Goal: Task Accomplishment & Management: Use online tool/utility

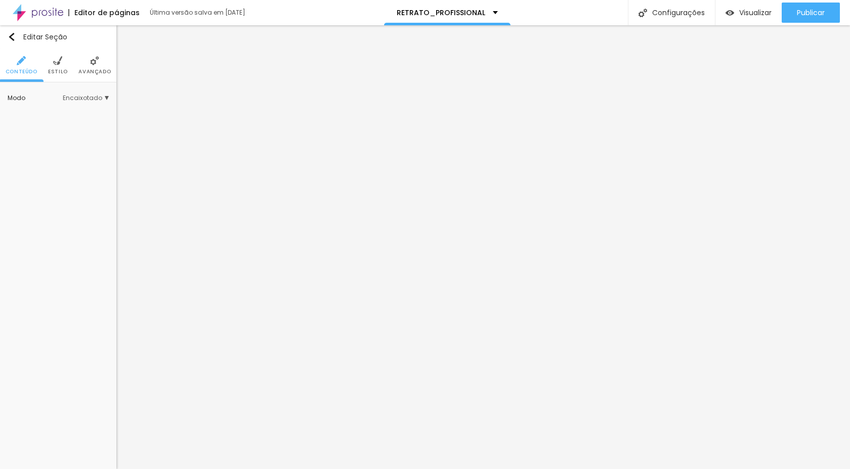
click at [98, 73] on span "Avançado" at bounding box center [94, 71] width 32 height 5
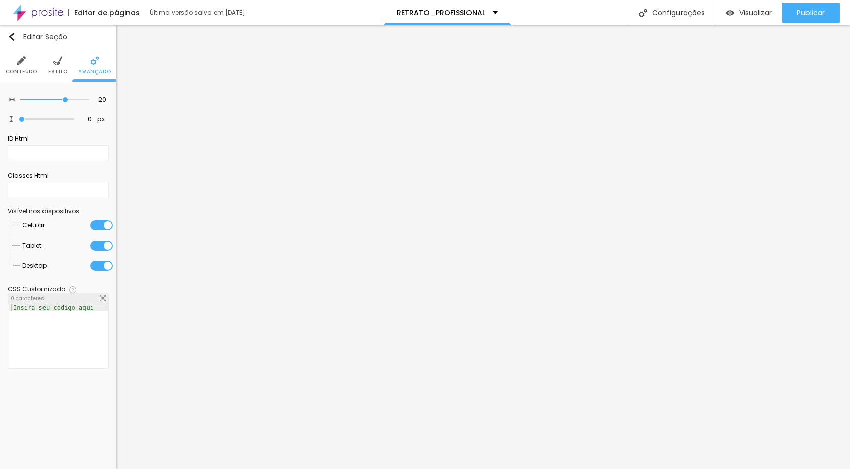
click at [99, 227] on div at bounding box center [101, 226] width 23 height 10
click at [99, 241] on div at bounding box center [101, 246] width 23 height 10
click at [100, 264] on div at bounding box center [101, 266] width 23 height 10
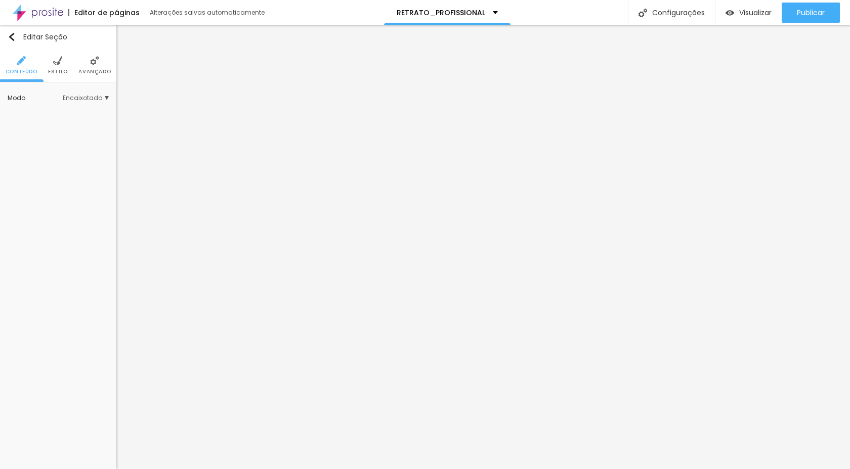
click at [98, 71] on span "Avançado" at bounding box center [94, 71] width 32 height 5
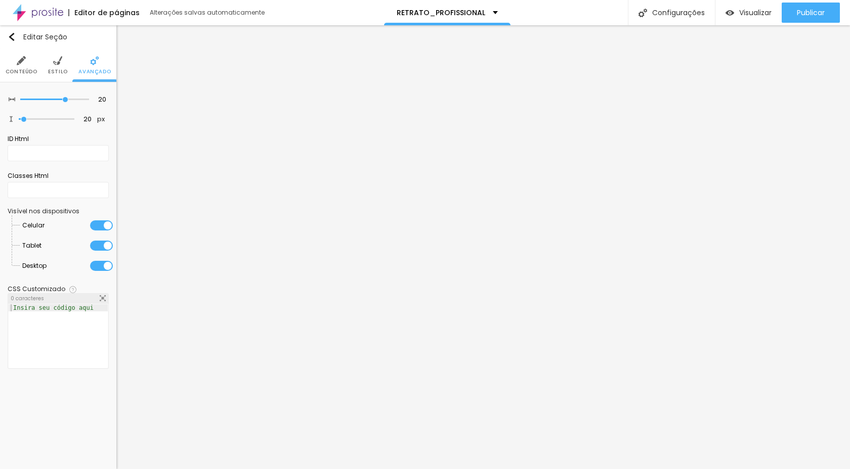
click at [106, 216] on li "Celular" at bounding box center [67, 225] width 91 height 20
click at [105, 223] on div at bounding box center [101, 226] width 23 height 10
click at [103, 245] on div at bounding box center [101, 246] width 23 height 10
click at [102, 270] on li "Desktop" at bounding box center [67, 266] width 91 height 20
click at [102, 266] on div at bounding box center [101, 266] width 23 height 10
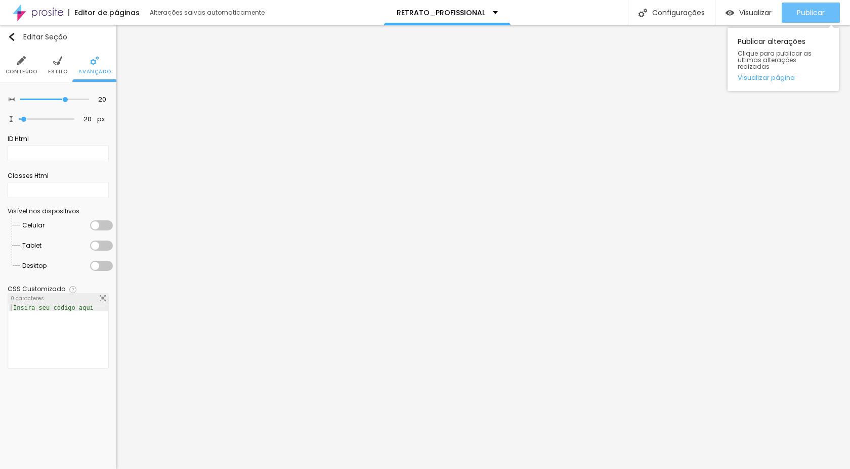
click at [793, 11] on button "Publicar" at bounding box center [811, 13] width 58 height 20
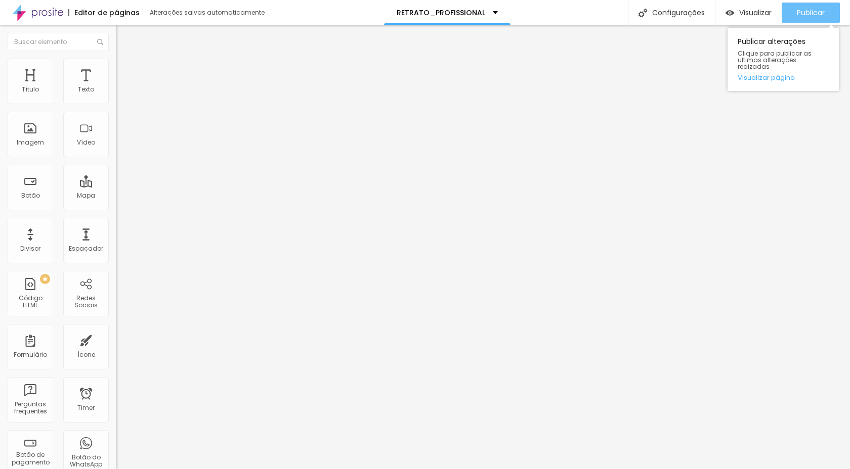
click at [813, 15] on span "Publicar" at bounding box center [811, 13] width 28 height 8
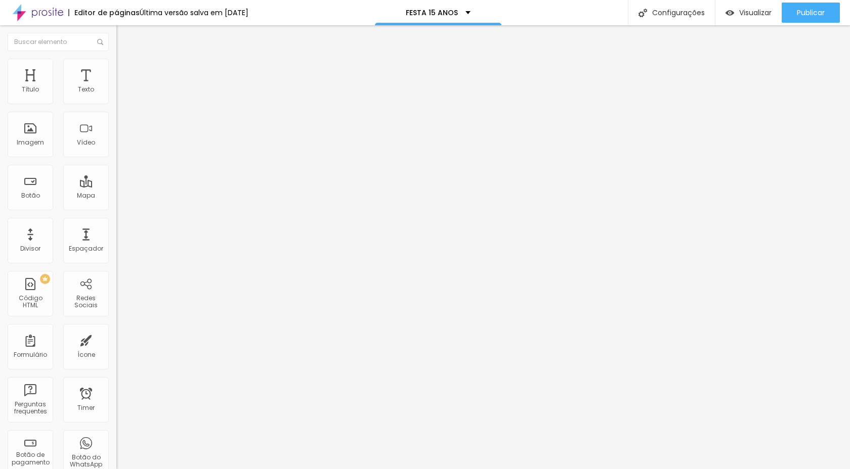
click at [116, 69] on li "Avançado" at bounding box center [174, 74] width 116 height 10
click at [116, 435] on div at bounding box center [174, 435] width 116 height 0
click at [116, 441] on div at bounding box center [174, 441] width 116 height 0
click at [116, 447] on div at bounding box center [174, 447] width 116 height 0
click at [116, 69] on li "Avançado" at bounding box center [174, 74] width 116 height 10
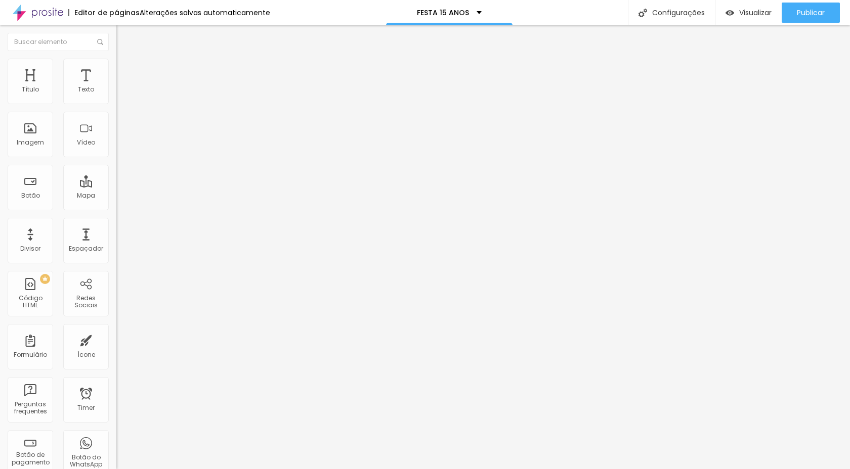
click at [116, 435] on div at bounding box center [174, 435] width 116 height 0
click at [116, 441] on div at bounding box center [174, 441] width 116 height 0
click at [116, 447] on div at bounding box center [174, 447] width 116 height 0
click at [814, 14] on span "Publicar" at bounding box center [811, 13] width 28 height 8
click at [125, 70] on span "Avançado" at bounding box center [141, 65] width 33 height 9
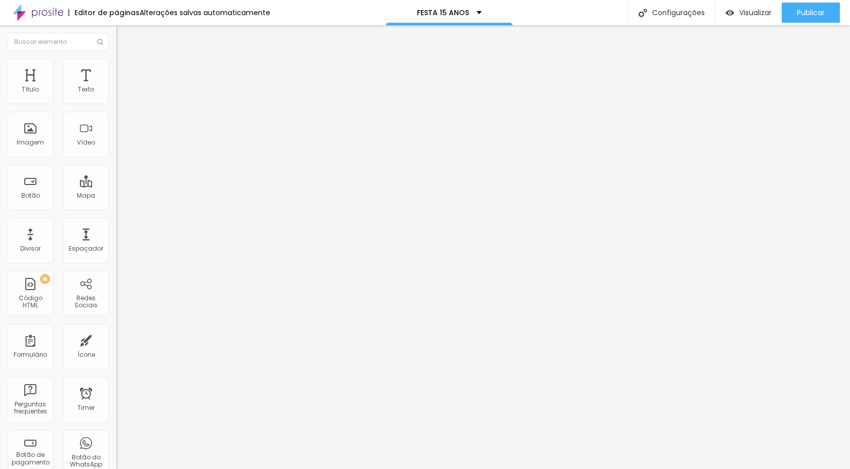
click at [116, 59] on li "Estilo" at bounding box center [174, 54] width 116 height 10
type input "19"
type input "18"
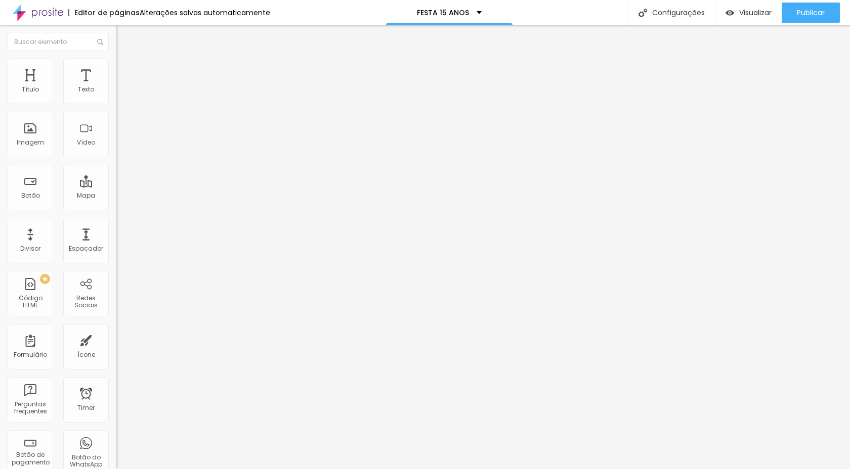
type input "17"
type input "16"
drag, startPoint x: 54, startPoint y: 98, endPoint x: 44, endPoint y: 100, distance: 9.7
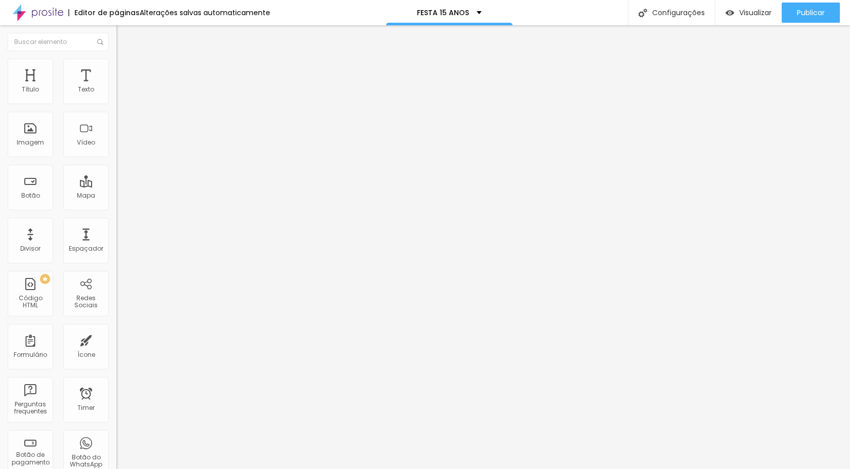
type input "16"
click at [116, 186] on input "range" at bounding box center [148, 190] width 65 height 8
click at [120, 147] on icon "button" at bounding box center [121, 146] width 2 height 2
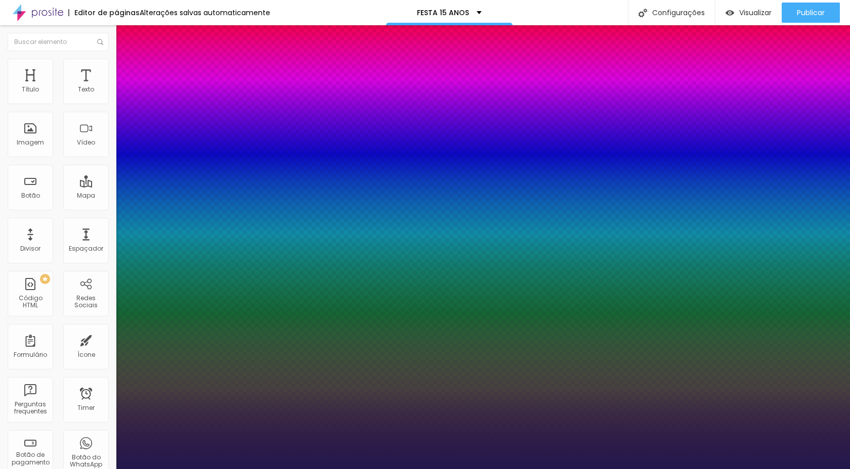
type input "1"
drag, startPoint x: 136, startPoint y: 285, endPoint x: 542, endPoint y: 441, distance: 434.8
type input "41"
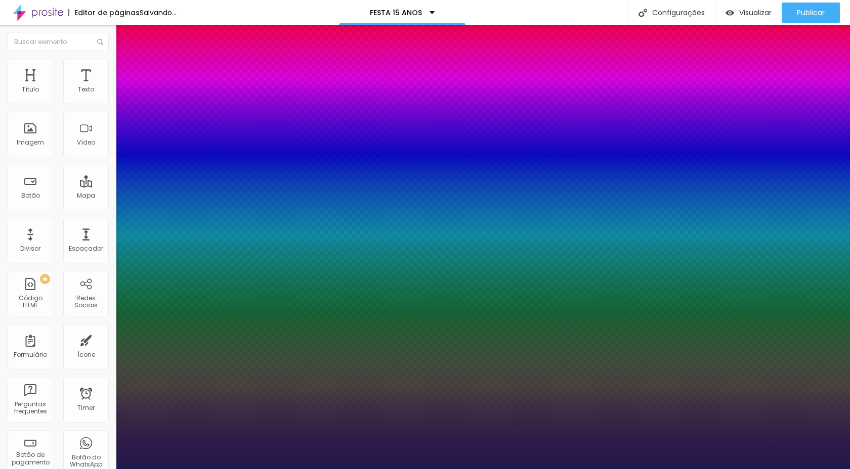
type input "1"
type input "39"
type input "1"
type input "34"
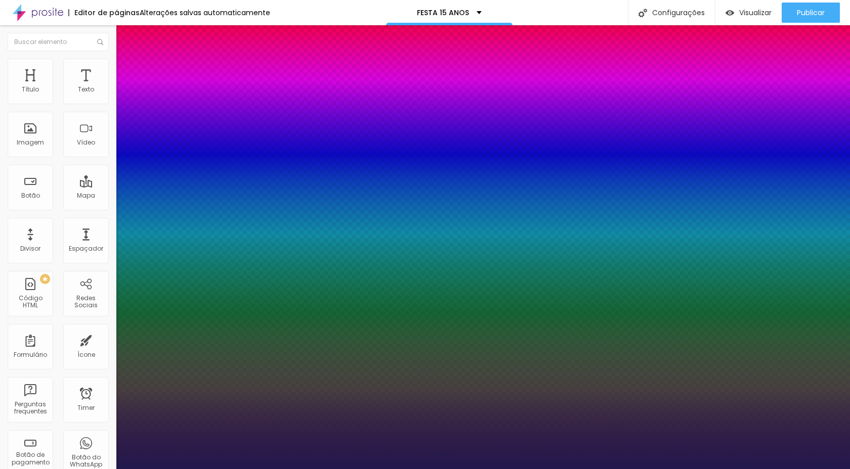
type input "34"
type input "1"
type input "33"
type input "1"
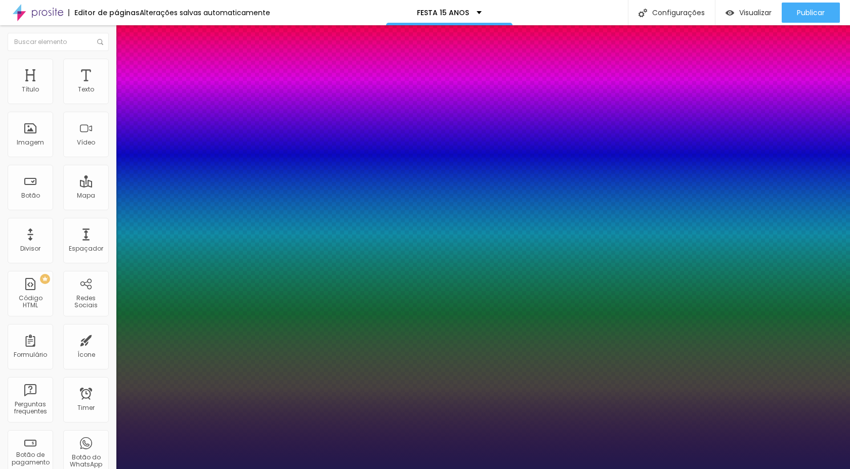
type input "33"
type input "2"
type input "3"
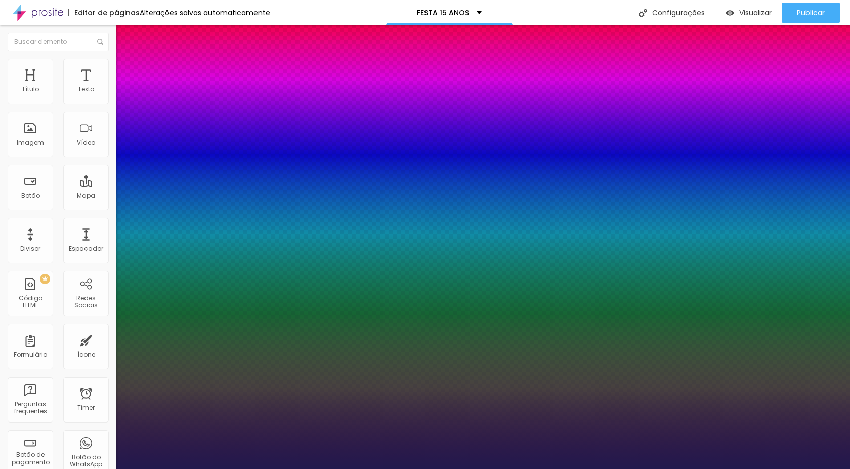
type input "3"
type input "4"
type input "3"
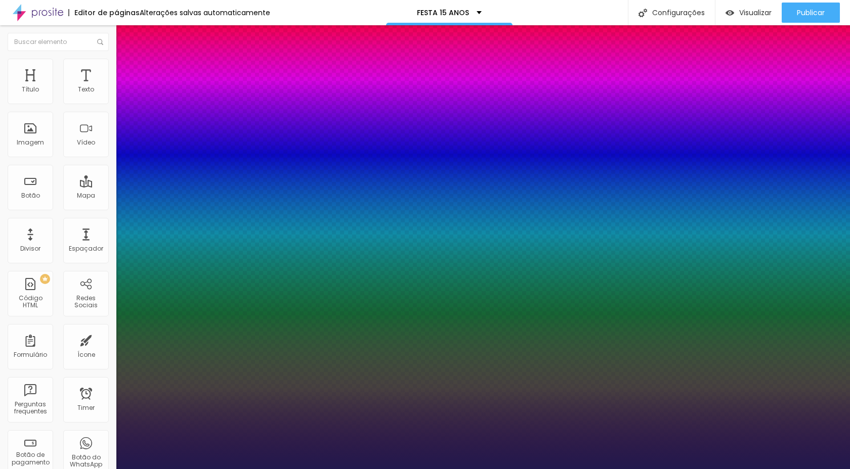
type input "0"
drag, startPoint x: 132, startPoint y: 333, endPoint x: 126, endPoint y: 333, distance: 5.6
type input "0"
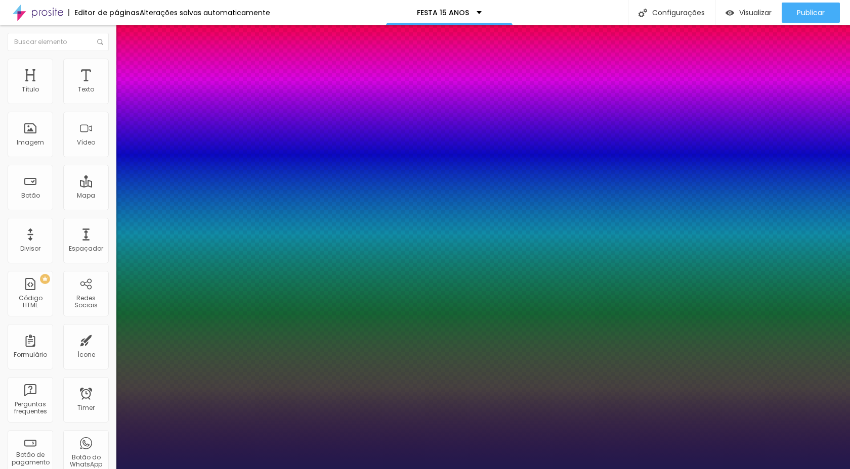
click at [81, 469] on div at bounding box center [425, 469] width 850 height 0
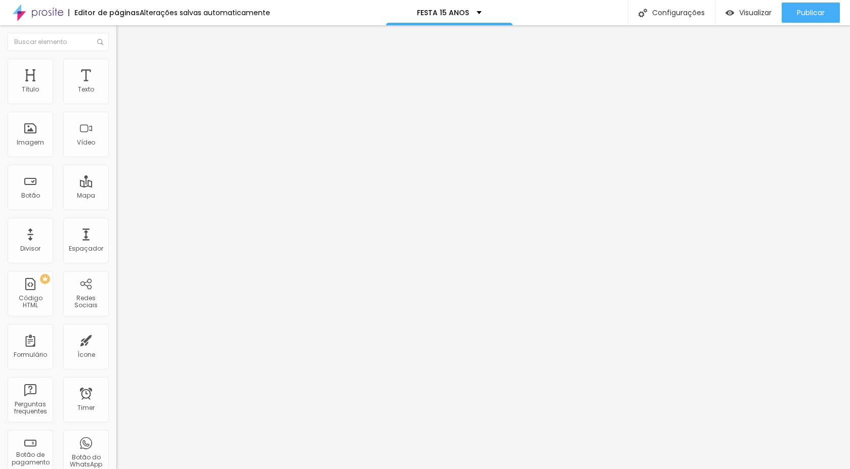
click at [125, 70] on span "Avançado" at bounding box center [141, 65] width 33 height 9
type input "0"
drag, startPoint x: 27, startPoint y: 101, endPoint x: 0, endPoint y: 107, distance: 28.1
type input "0"
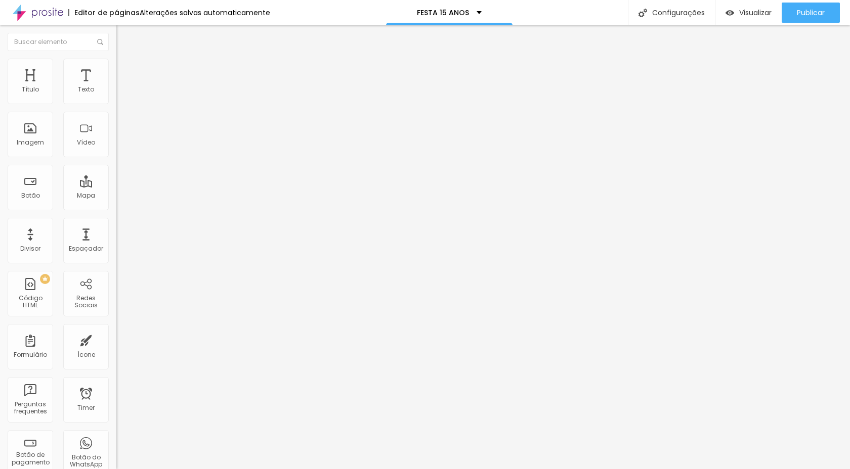
click at [116, 186] on input "range" at bounding box center [148, 190] width 65 height 8
type input "11"
type input "0"
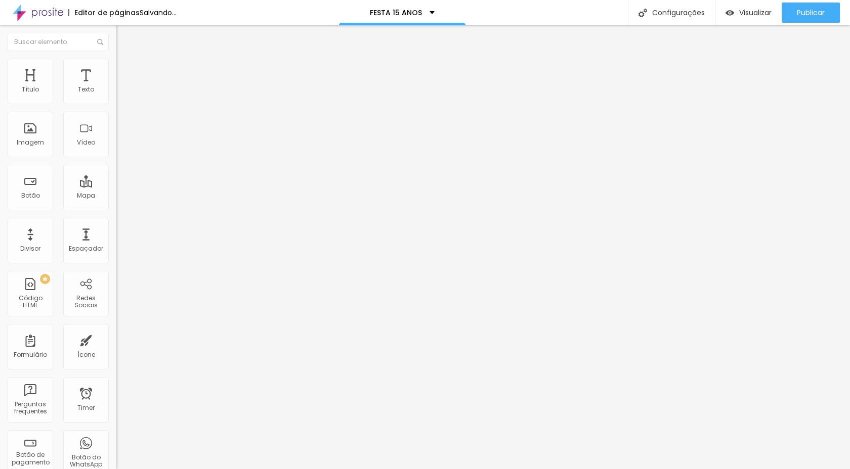
drag, startPoint x: 30, startPoint y: 118, endPoint x: 0, endPoint y: 132, distance: 33.1
type input "0"
click at [116, 329] on input "range" at bounding box center [148, 333] width 65 height 8
click at [125, 70] on span "Avançado" at bounding box center [141, 65] width 33 height 9
type input "1"
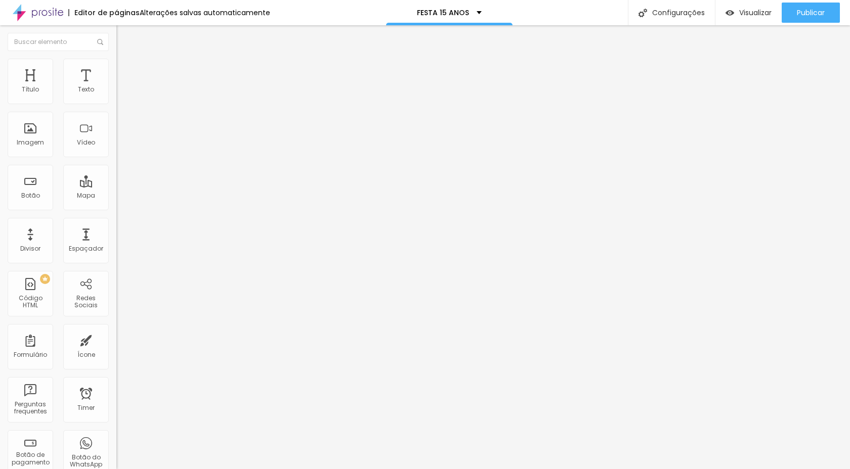
type input "1"
type input "3"
type input "4"
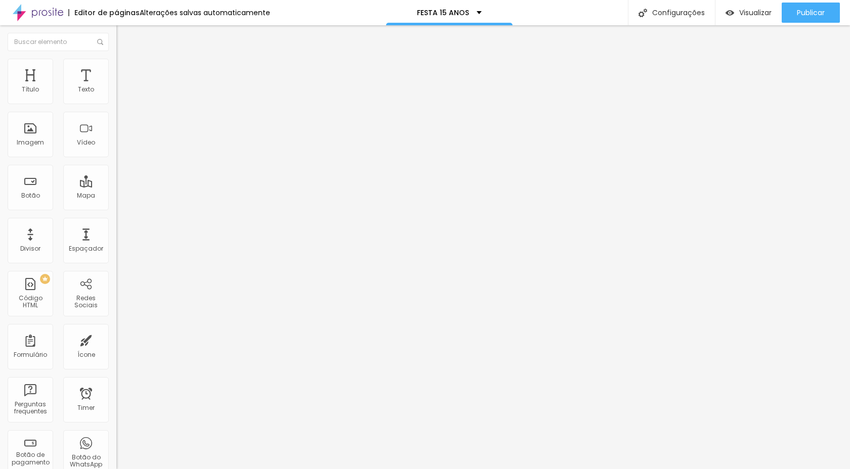
type input "5"
type input "6"
type input "7"
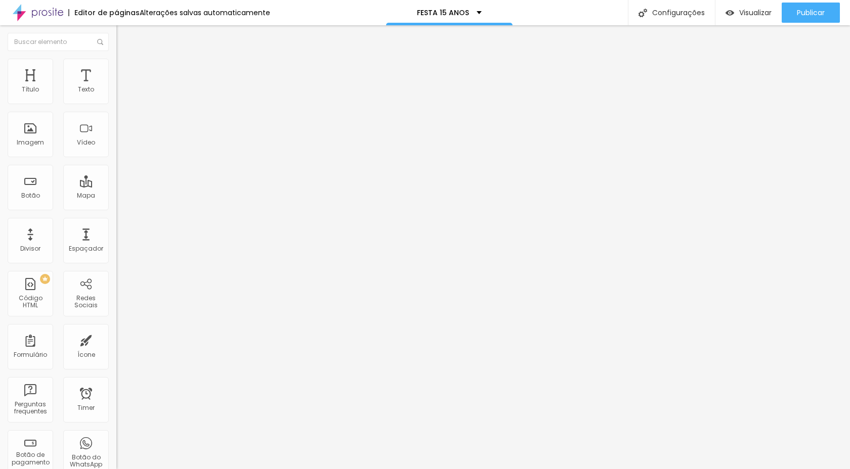
type input "7"
type input "8"
type input "9"
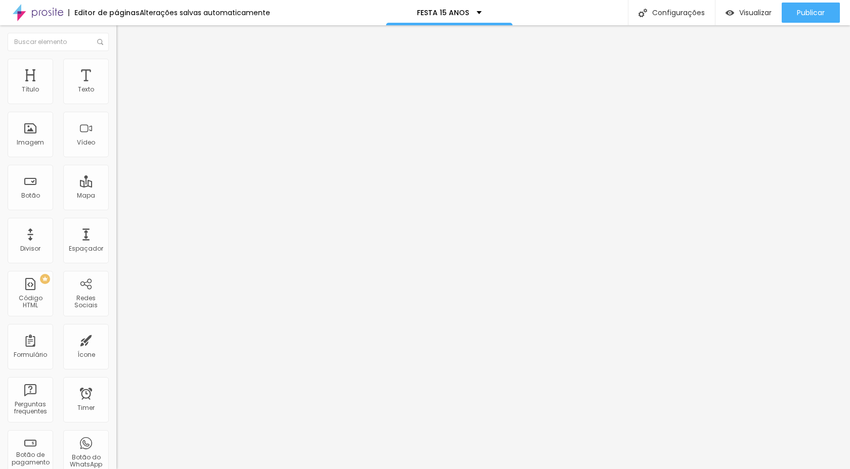
type input "10"
type input "11"
type input "13"
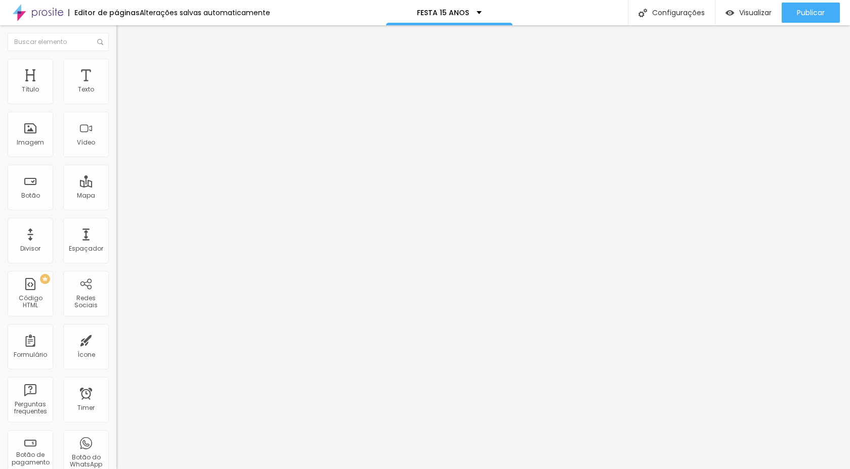
type input "13"
type input "14"
type input "15"
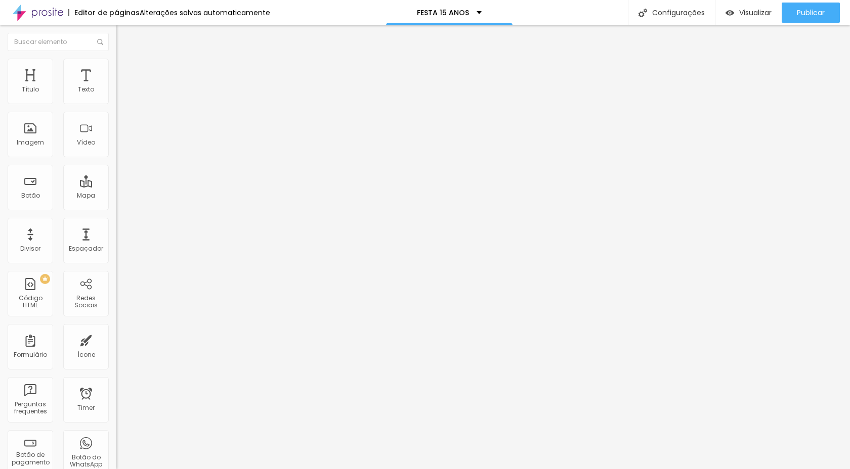
type input "16"
type input "17"
type input "18"
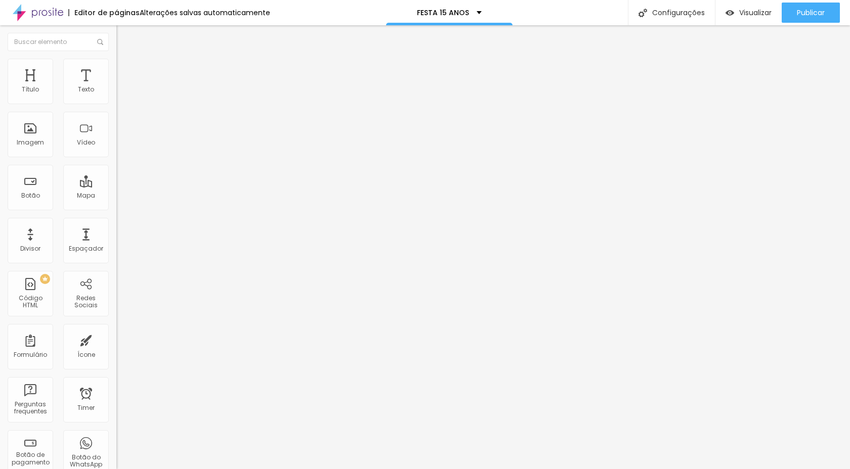
type input "18"
type input "19"
type input "20"
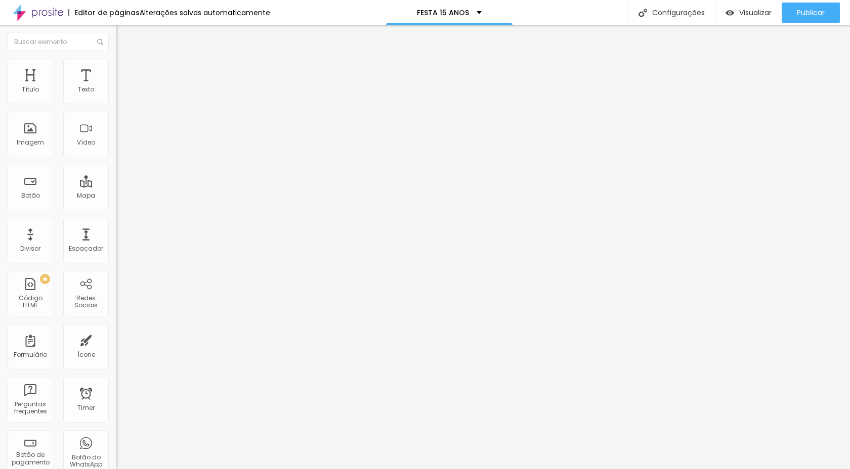
type input "21"
drag, startPoint x: 24, startPoint y: 100, endPoint x: 36, endPoint y: 101, distance: 12.7
type input "21"
click at [116, 186] on input "range" at bounding box center [148, 190] width 65 height 8
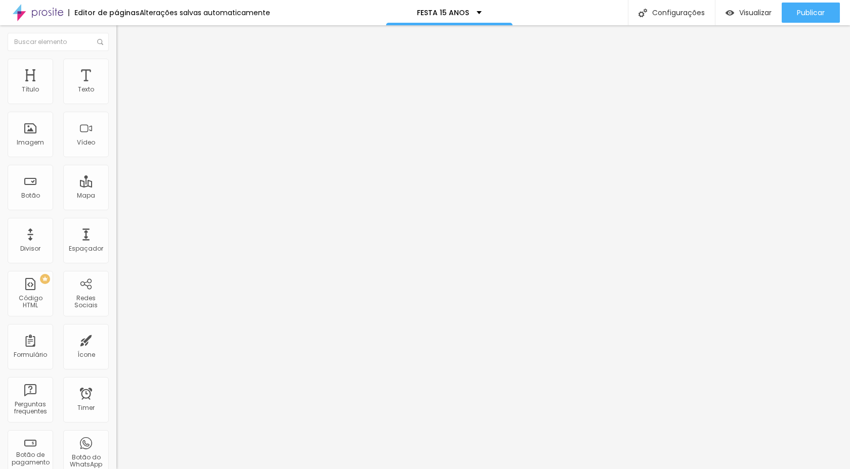
click at [125, 69] on span "Avançado" at bounding box center [141, 65] width 33 height 9
type input "13"
type input "16"
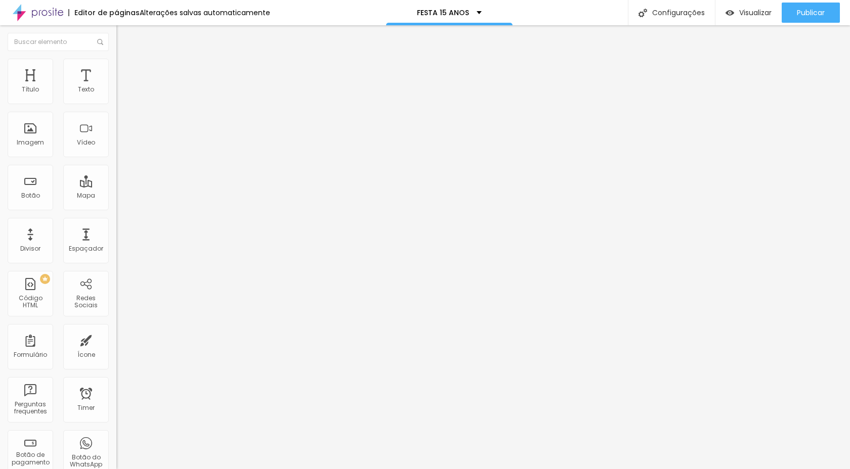
type input "17"
type input "18"
type input "19"
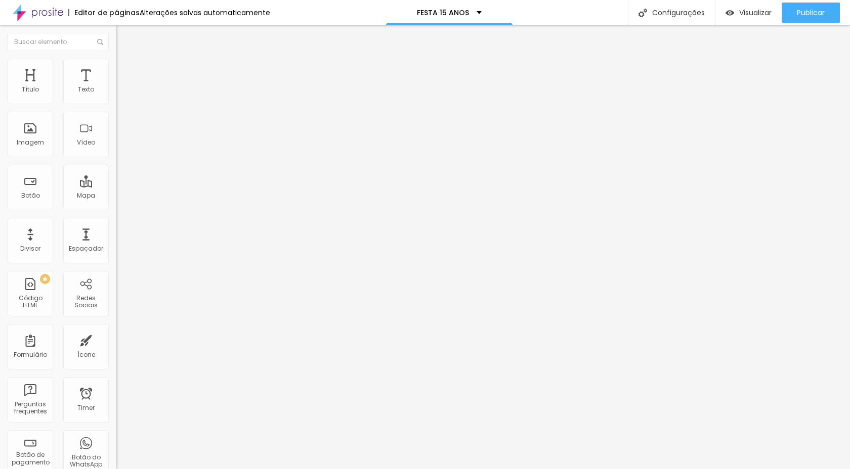
type input "19"
type input "20"
type input "21"
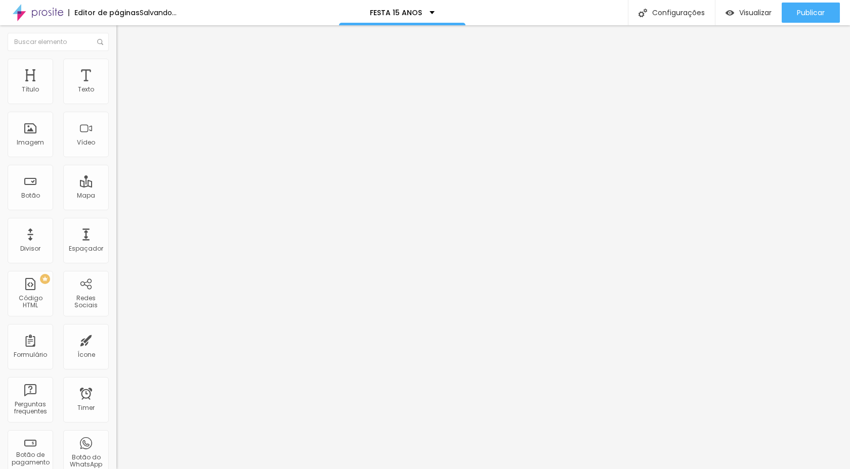
drag, startPoint x: 29, startPoint y: 117, endPoint x: 36, endPoint y: 118, distance: 7.2
type input "21"
click at [116, 329] on input "range" at bounding box center [148, 333] width 65 height 8
click at [116, 121] on img at bounding box center [119, 117] width 7 height 7
click at [125, 71] on span "Avançado" at bounding box center [141, 75] width 33 height 9
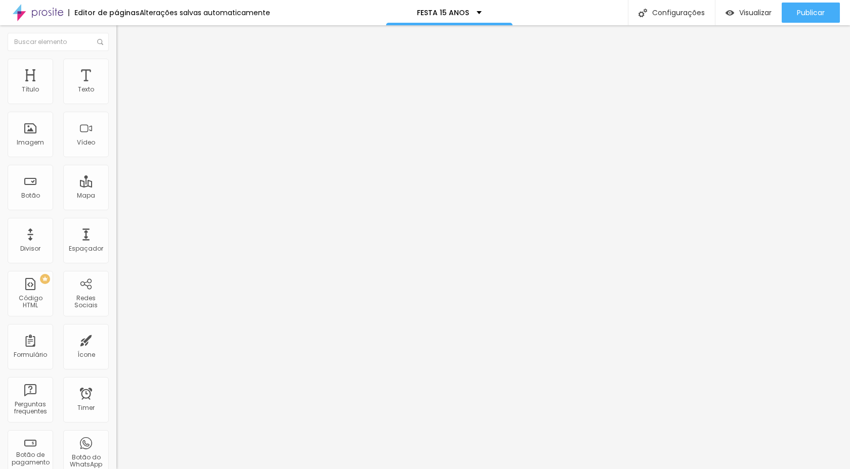
type input "25"
type input "30"
drag, startPoint x: 45, startPoint y: 98, endPoint x: 52, endPoint y: 99, distance: 7.2
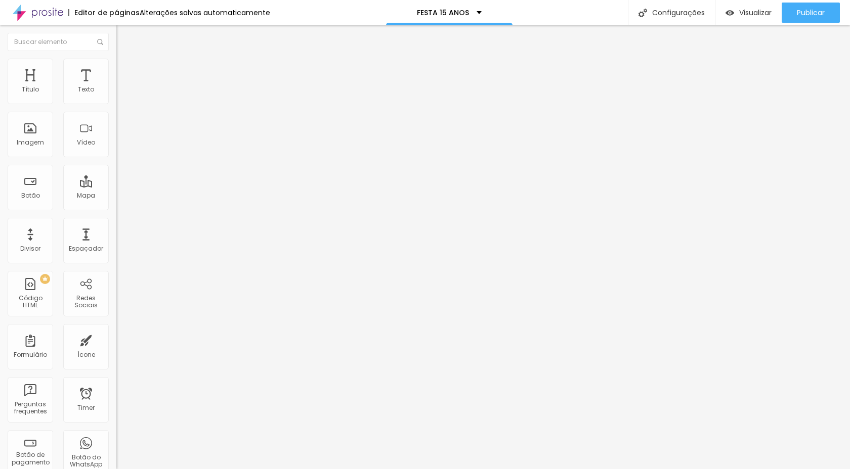
type input "30"
click at [116, 196] on input "range" at bounding box center [148, 200] width 65 height 8
type input "15"
type input "14"
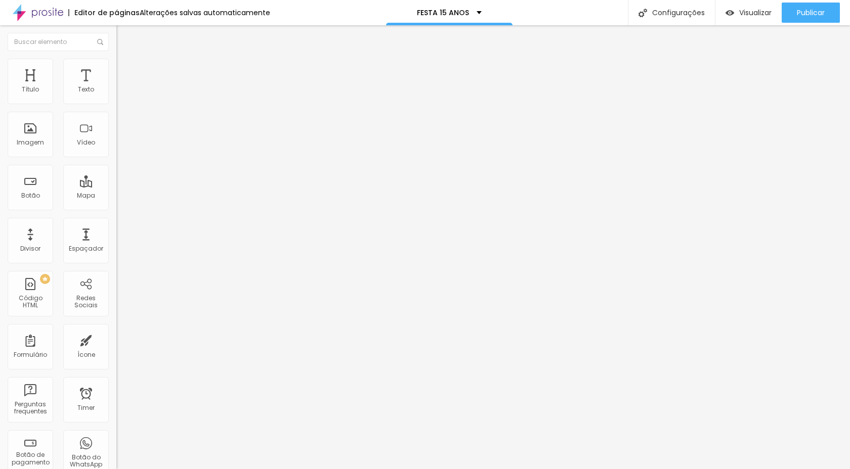
type input "14"
type input "13"
drag, startPoint x: 45, startPoint y: 98, endPoint x: 36, endPoint y: 98, distance: 9.1
type input "13"
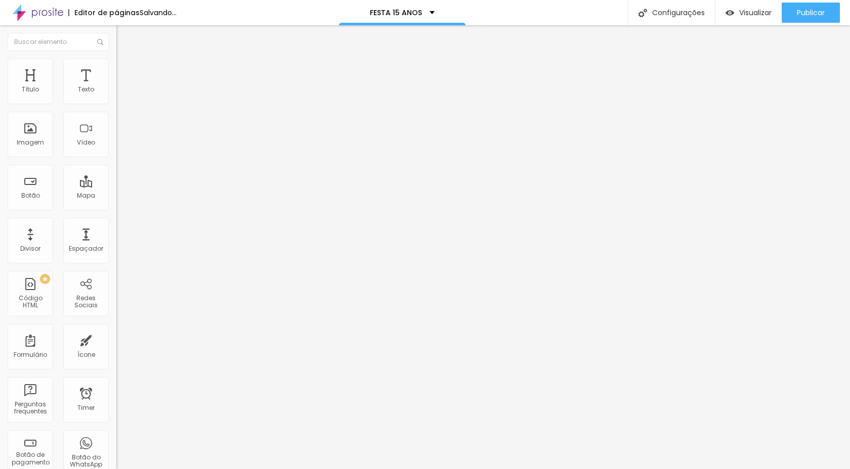
click at [116, 186] on input "range" at bounding box center [148, 190] width 65 height 8
click at [116, 60] on img at bounding box center [120, 63] width 9 height 9
type input "0"
type input "1"
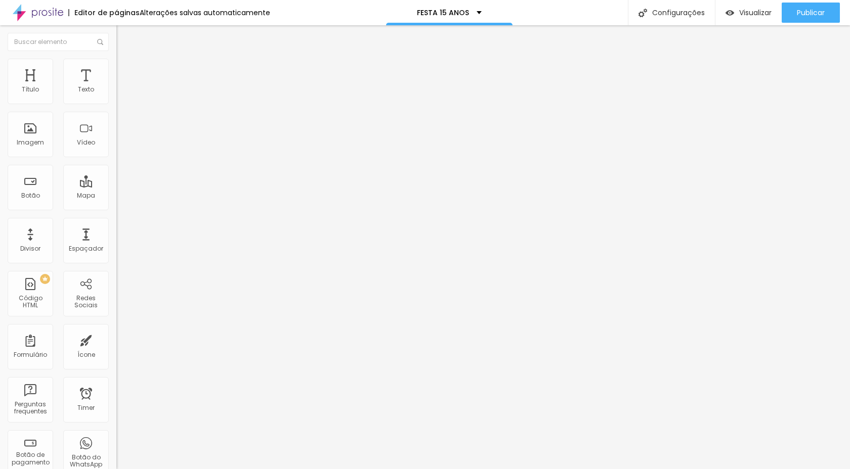
type input "1"
type input "2"
type input "3"
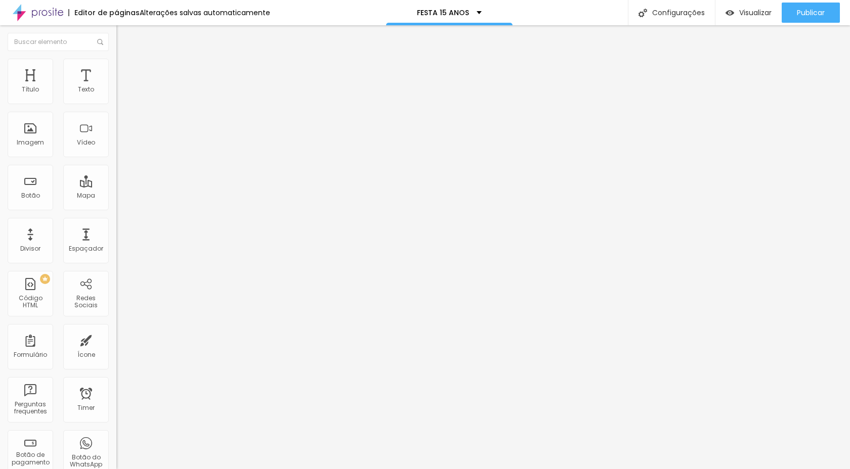
type input "4"
type input "5"
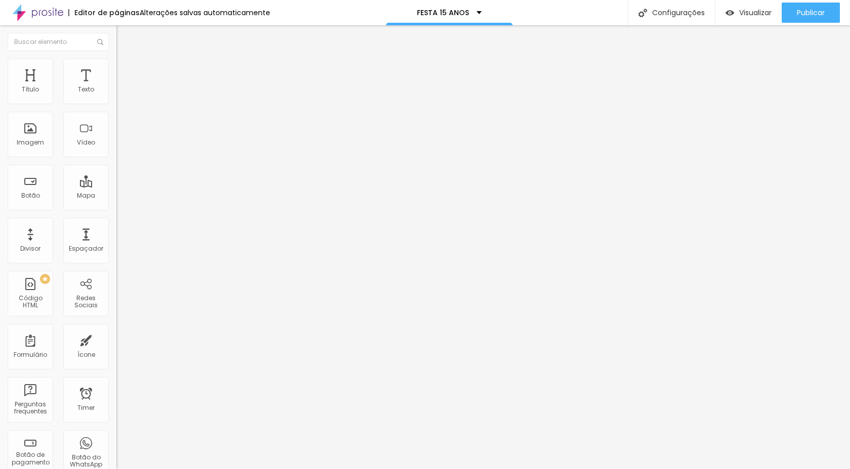
click at [116, 329] on input "range" at bounding box center [148, 333] width 65 height 8
click at [801, 19] on div "Publicar" at bounding box center [811, 13] width 28 height 20
click at [125, 69] on span "Avançado" at bounding box center [141, 65] width 33 height 9
type input "0"
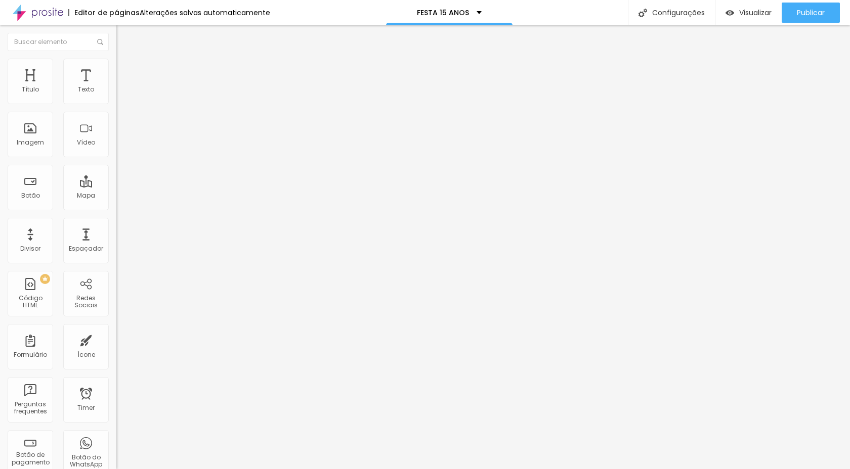
drag, startPoint x: 25, startPoint y: 117, endPoint x: 0, endPoint y: 123, distance: 25.5
type input "0"
click at [116, 329] on input "range" at bounding box center [148, 333] width 65 height 8
click at [116, 59] on li "Avançado" at bounding box center [174, 64] width 116 height 10
click at [116, 67] on li "Avançado" at bounding box center [174, 64] width 116 height 10
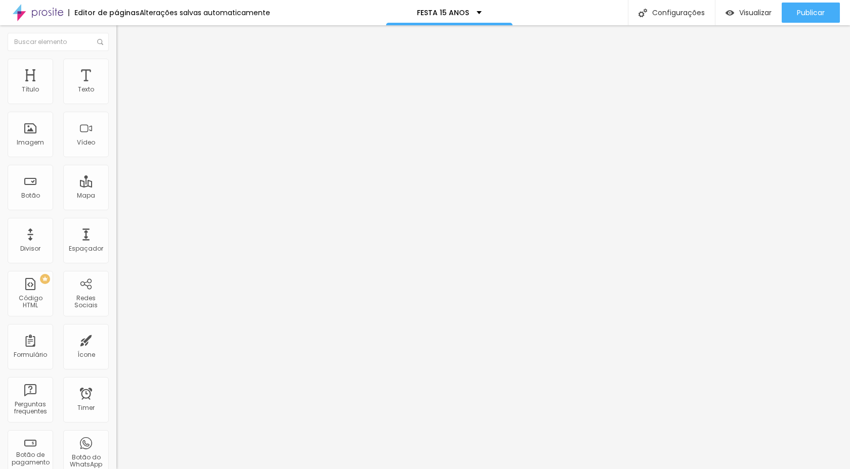
type input "1"
type input "2"
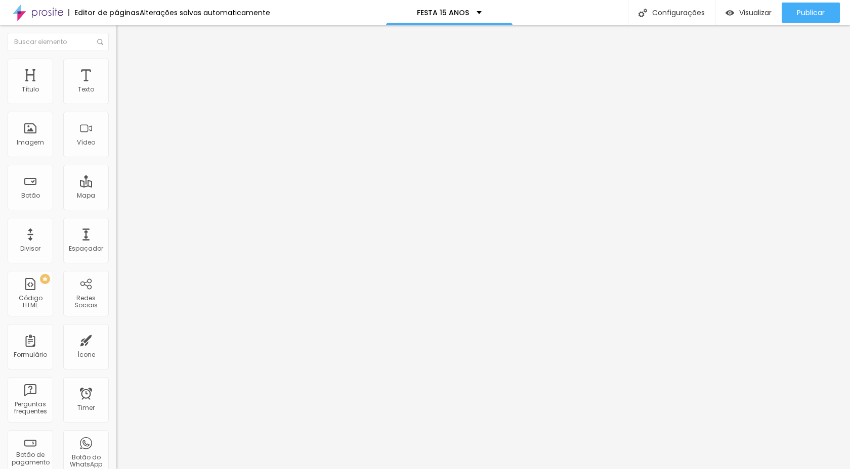
click at [116, 186] on input "range" at bounding box center [148, 190] width 65 height 8
click at [813, 10] on span "Publicar" at bounding box center [811, 13] width 28 height 8
click at [809, 13] on span "Publicar" at bounding box center [811, 13] width 28 height 8
click at [803, 5] on div "Publicar" at bounding box center [811, 13] width 28 height 20
type input "15"
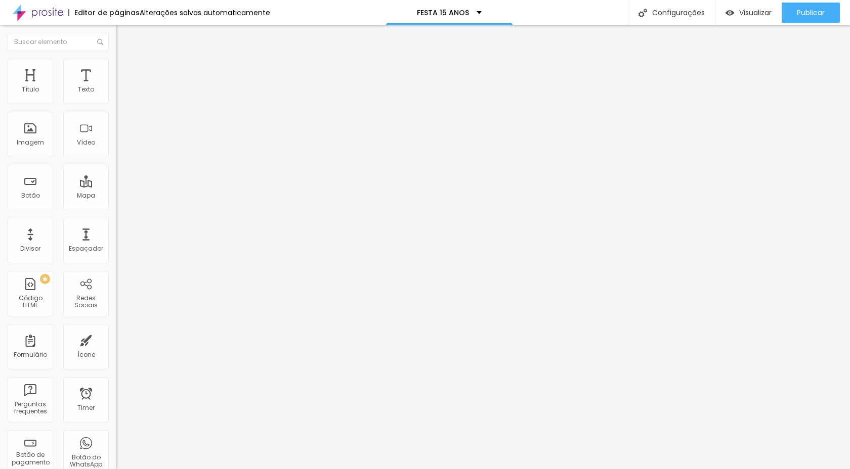
type input "16"
type input "17"
type input "18"
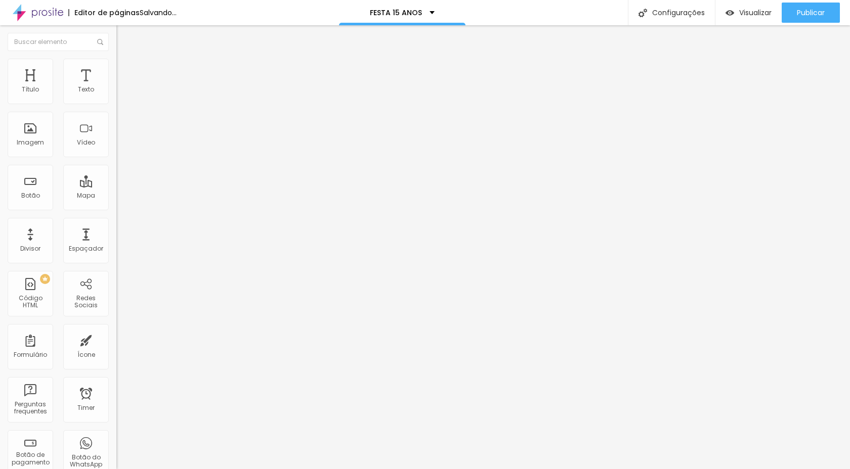
type input "18"
drag, startPoint x: 40, startPoint y: 98, endPoint x: 49, endPoint y: 100, distance: 8.8
type input "18"
click at [116, 186] on input "range" at bounding box center [148, 190] width 65 height 8
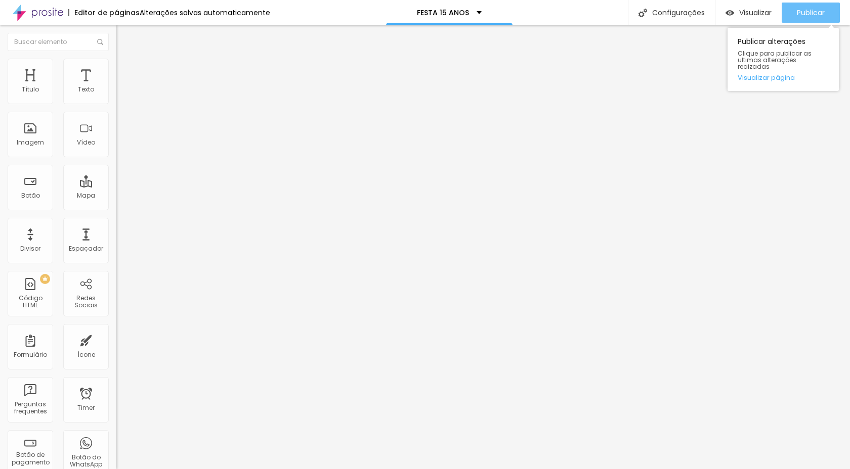
click at [806, 9] on span "Publicar" at bounding box center [811, 13] width 28 height 8
type input "32"
drag, startPoint x: 80, startPoint y: 98, endPoint x: 118, endPoint y: 101, distance: 38.1
type input "32"
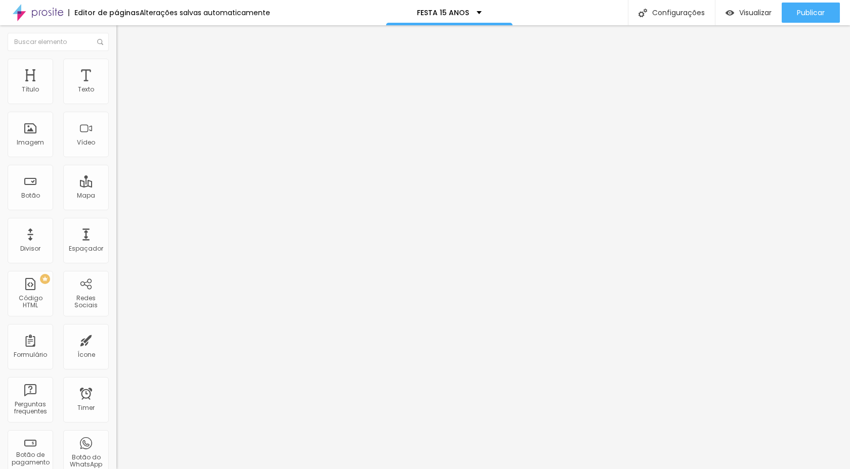
click at [118, 186] on input "range" at bounding box center [148, 190] width 65 height 8
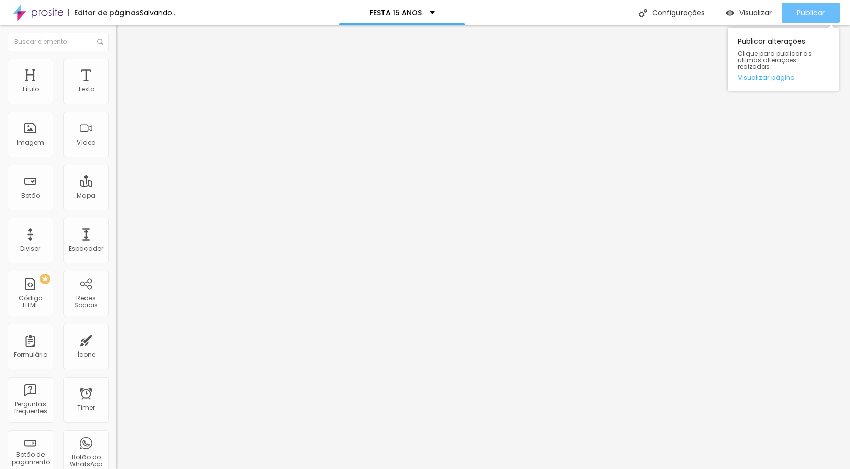
click at [801, 20] on div "Publicar" at bounding box center [811, 13] width 28 height 20
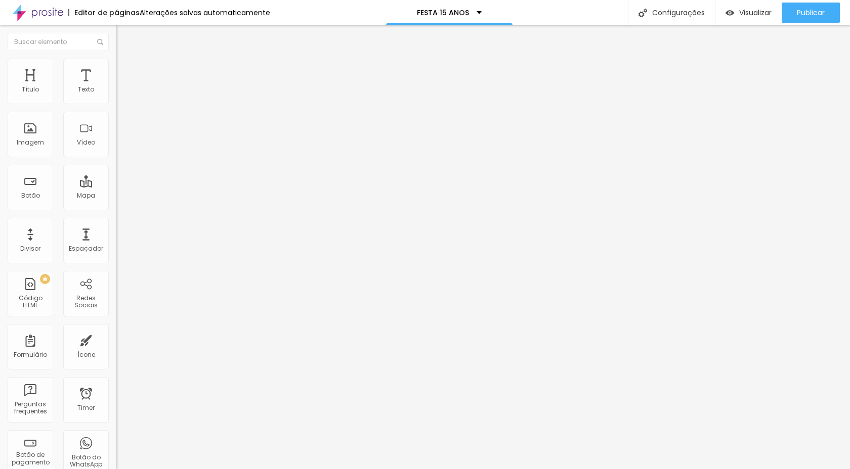
click at [116, 62] on li "Avançado" at bounding box center [174, 64] width 116 height 10
type input "7"
type input "8"
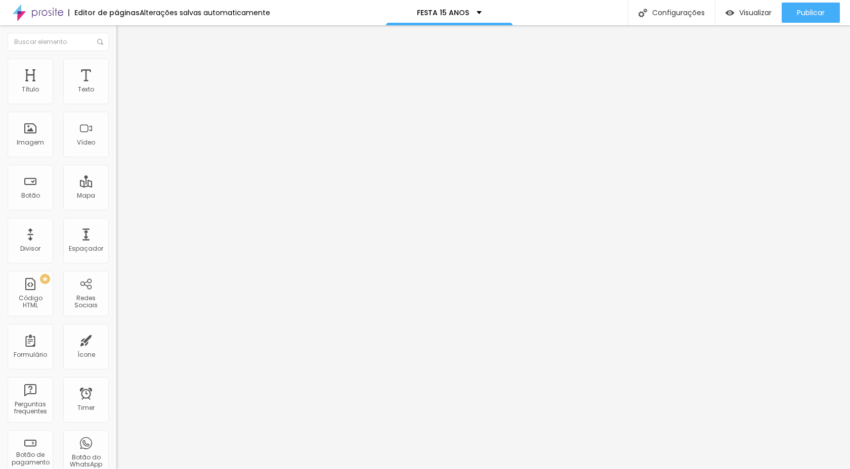
type input "9"
type input "10"
type input "11"
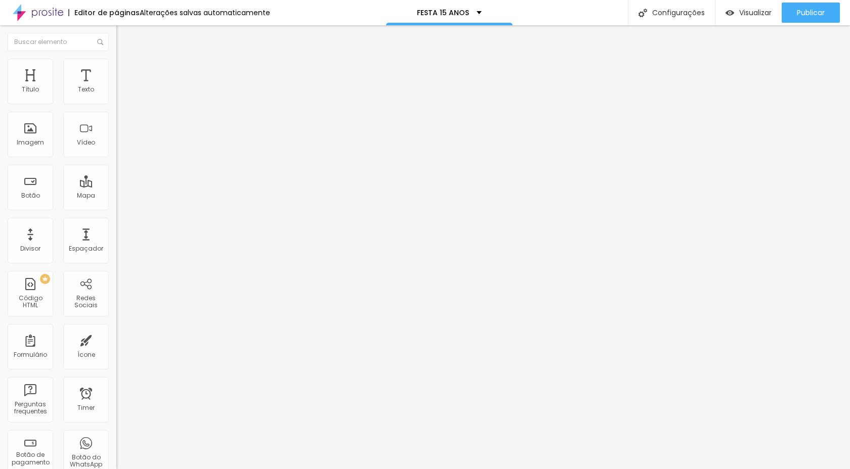
type input "11"
drag, startPoint x: 24, startPoint y: 117, endPoint x: 30, endPoint y: 117, distance: 6.6
type input "11"
click at [116, 329] on input "range" at bounding box center [148, 333] width 65 height 8
type input "2"
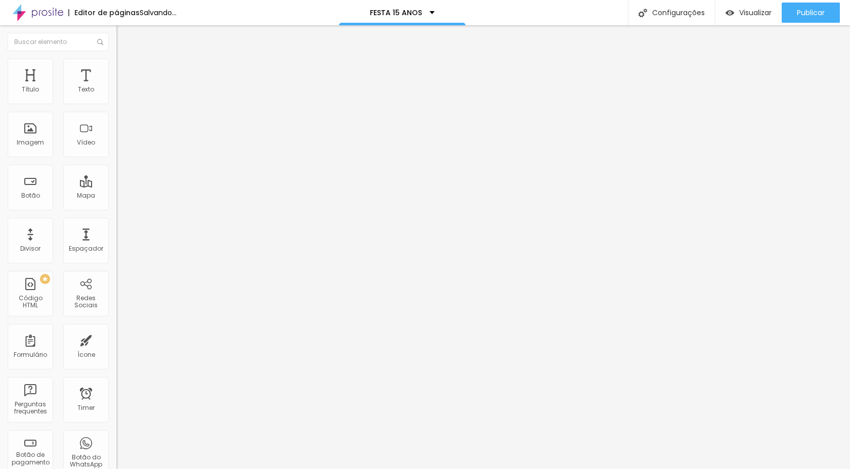
type input "2"
type input "3"
type input "5"
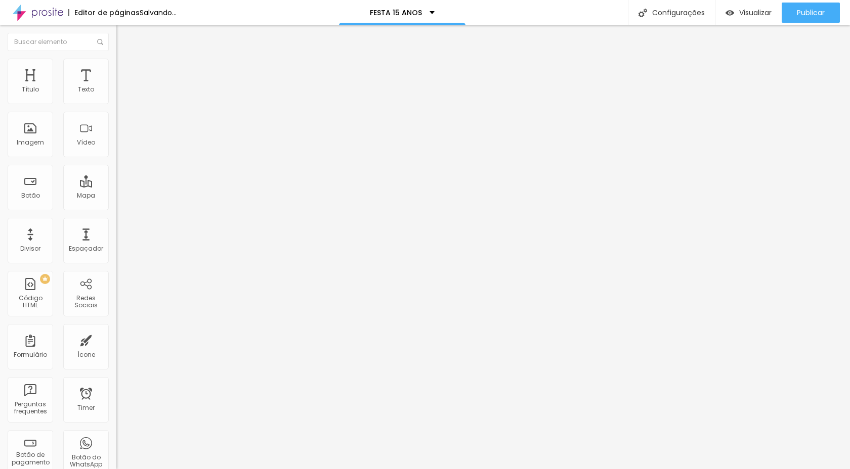
type input "6"
type input "7"
type input "8"
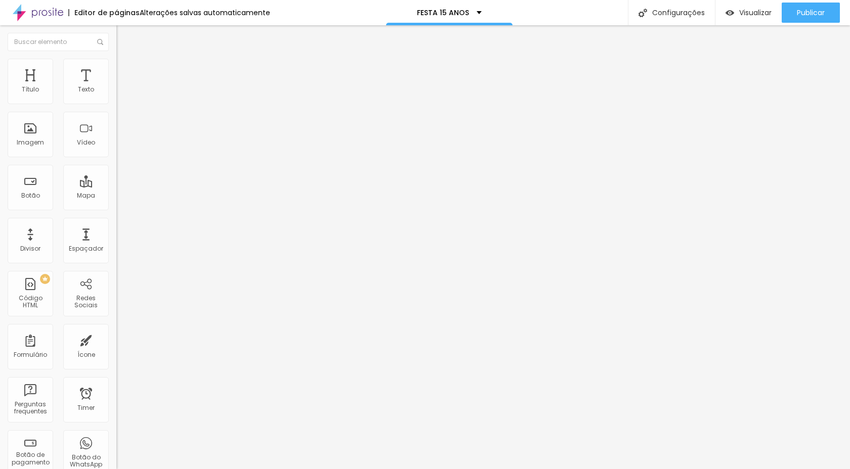
type input "8"
type input "9"
type input "10"
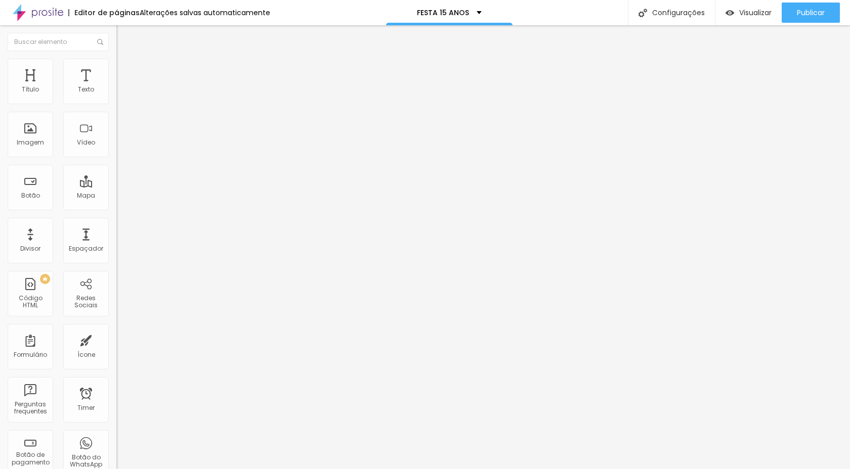
drag, startPoint x: 24, startPoint y: 100, endPoint x: 30, endPoint y: 100, distance: 6.1
type input "10"
click at [116, 186] on input "range" at bounding box center [148, 190] width 65 height 8
click at [805, 15] on span "Publicar" at bounding box center [811, 13] width 28 height 8
